Goal: Entertainment & Leisure: Consume media (video, audio)

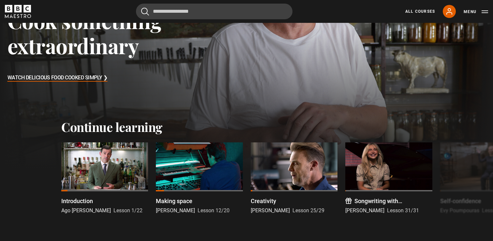
scroll to position [194, 0]
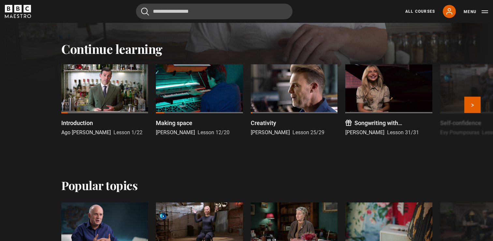
click at [190, 86] on div at bounding box center [199, 88] width 87 height 49
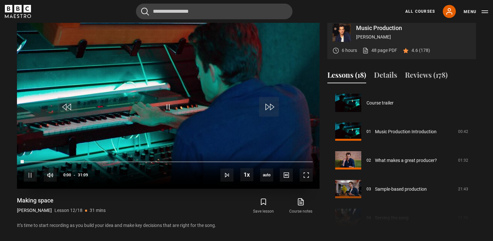
scroll to position [316, 0]
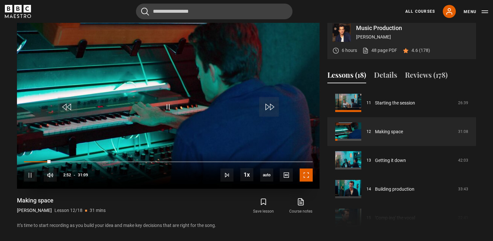
click at [304, 181] on span "Video Player" at bounding box center [306, 174] width 13 height 13
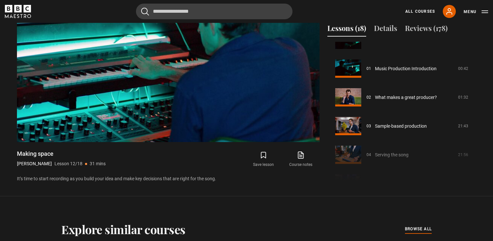
scroll to position [0, 0]
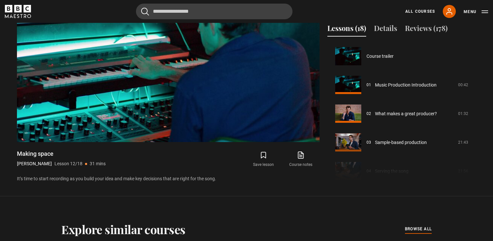
click at [350, 7] on div "Cancel Courses Previous courses Next courses [PERSON_NAME] Writing 12 Related L…" at bounding box center [247, 12] width 484 height 16
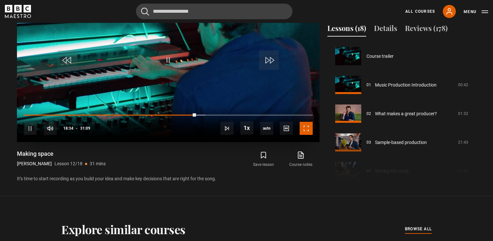
click at [307, 135] on span "Video Player" at bounding box center [306, 128] width 13 height 13
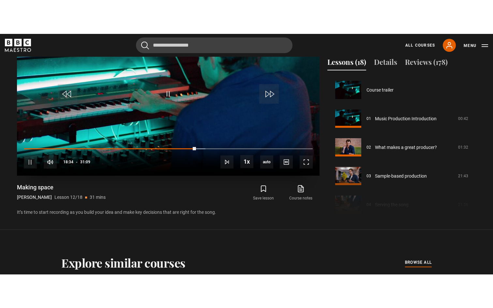
scroll to position [296, 0]
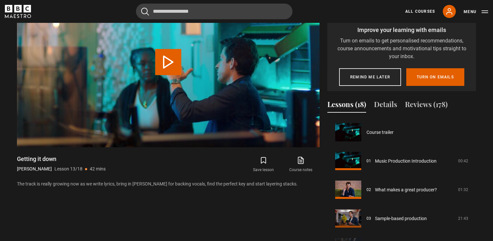
scroll to position [345, 0]
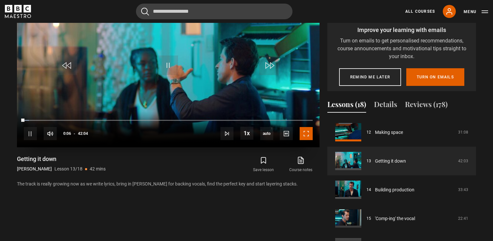
click at [305, 140] on span "Video Player" at bounding box center [306, 133] width 13 height 13
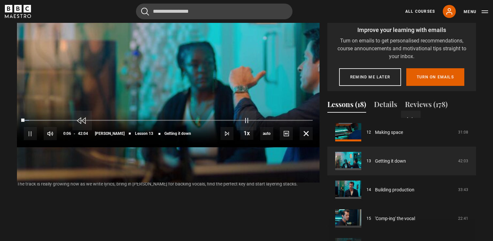
scroll to position [296, 0]
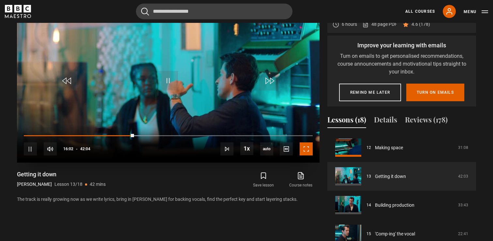
click at [306, 155] on span "Video Player" at bounding box center [306, 148] width 13 height 13
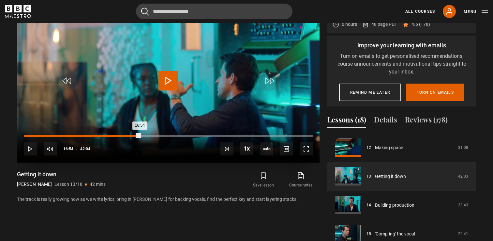
click at [140, 137] on div "Loaded : 41.80% 16:51 16:54" at bounding box center [168, 136] width 289 height 2
click at [142, 137] on div "Loaded : 42.59% 17:14 17:14" at bounding box center [168, 136] width 289 height 2
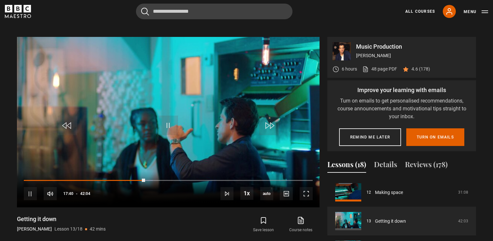
scroll to position [237, 0]
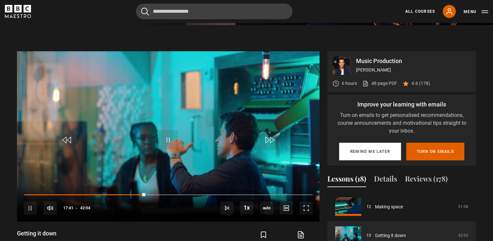
click at [372, 150] on button "Remind me later" at bounding box center [370, 152] width 62 height 18
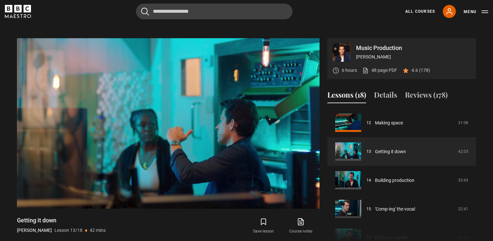
scroll to position [251, 0]
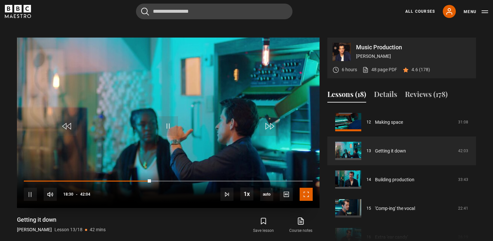
click at [309, 201] on span "Video Player" at bounding box center [306, 194] width 13 height 13
click at [168, 132] on span "Video Player" at bounding box center [169, 126] width 20 height 20
click at [74, 18] on div "Cancel Courses Previous courses Next courses [PERSON_NAME] Writing 12 Related L…" at bounding box center [247, 12] width 484 height 16
